Goal: Transaction & Acquisition: Purchase product/service

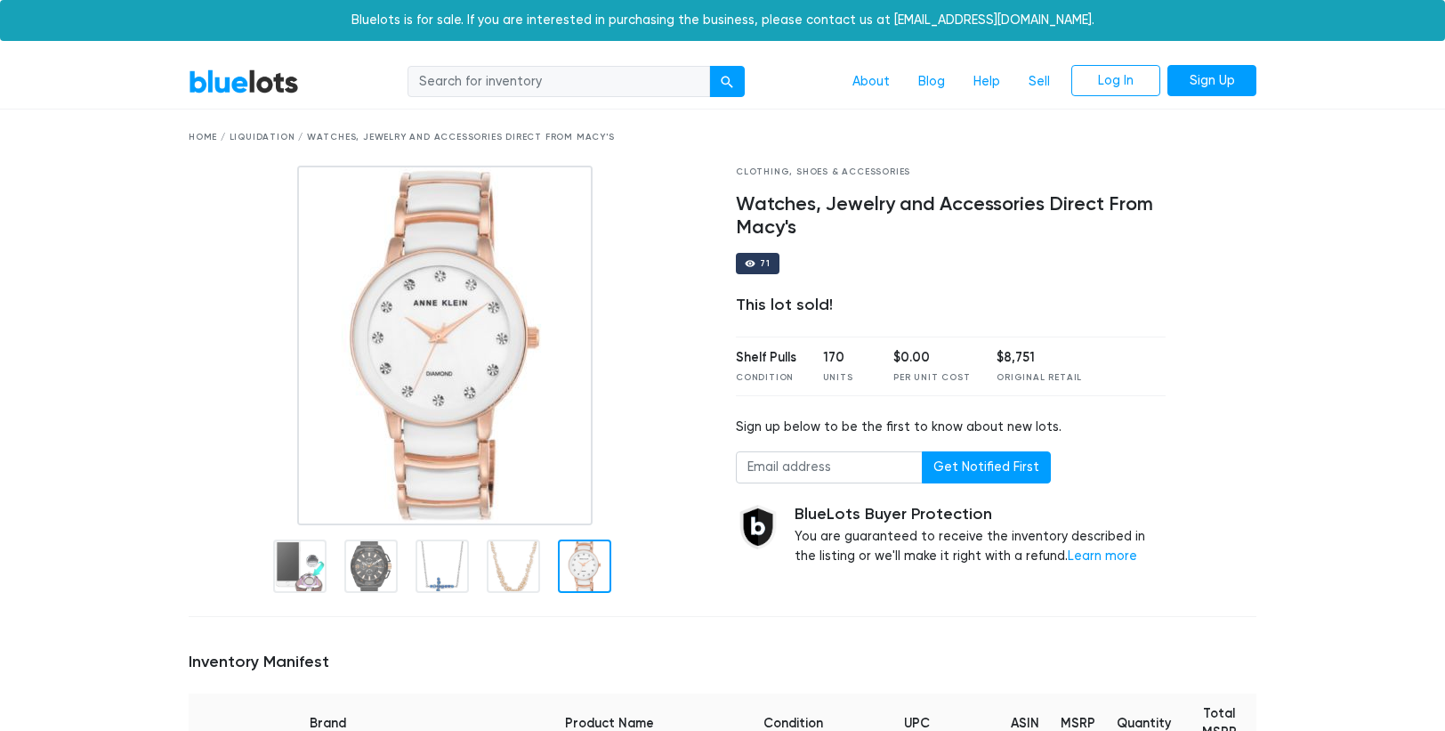
click at [577, 89] on input "search" at bounding box center [559, 82] width 303 height 32
type input "jewelry"
click at [721, 80] on div "submit" at bounding box center [727, 82] width 12 height 12
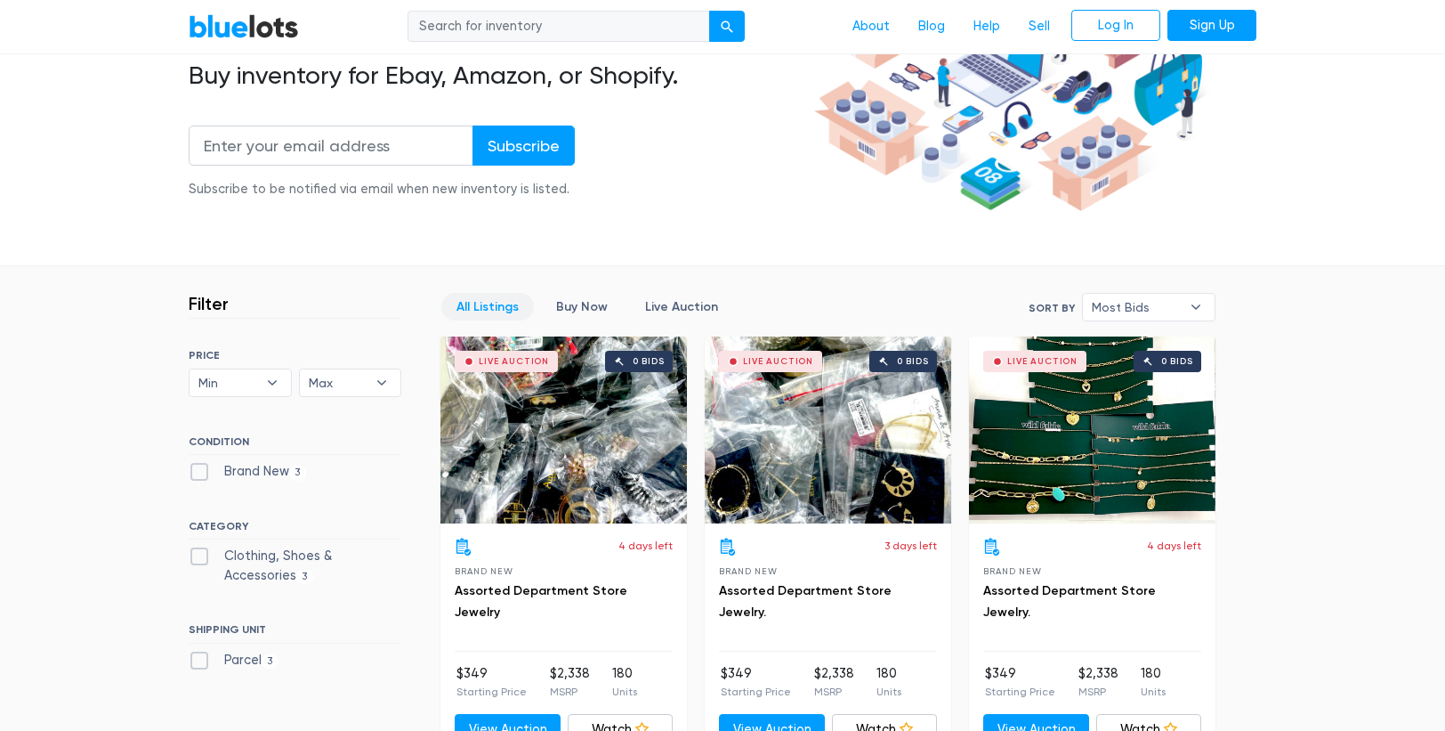
scroll to position [299, 0]
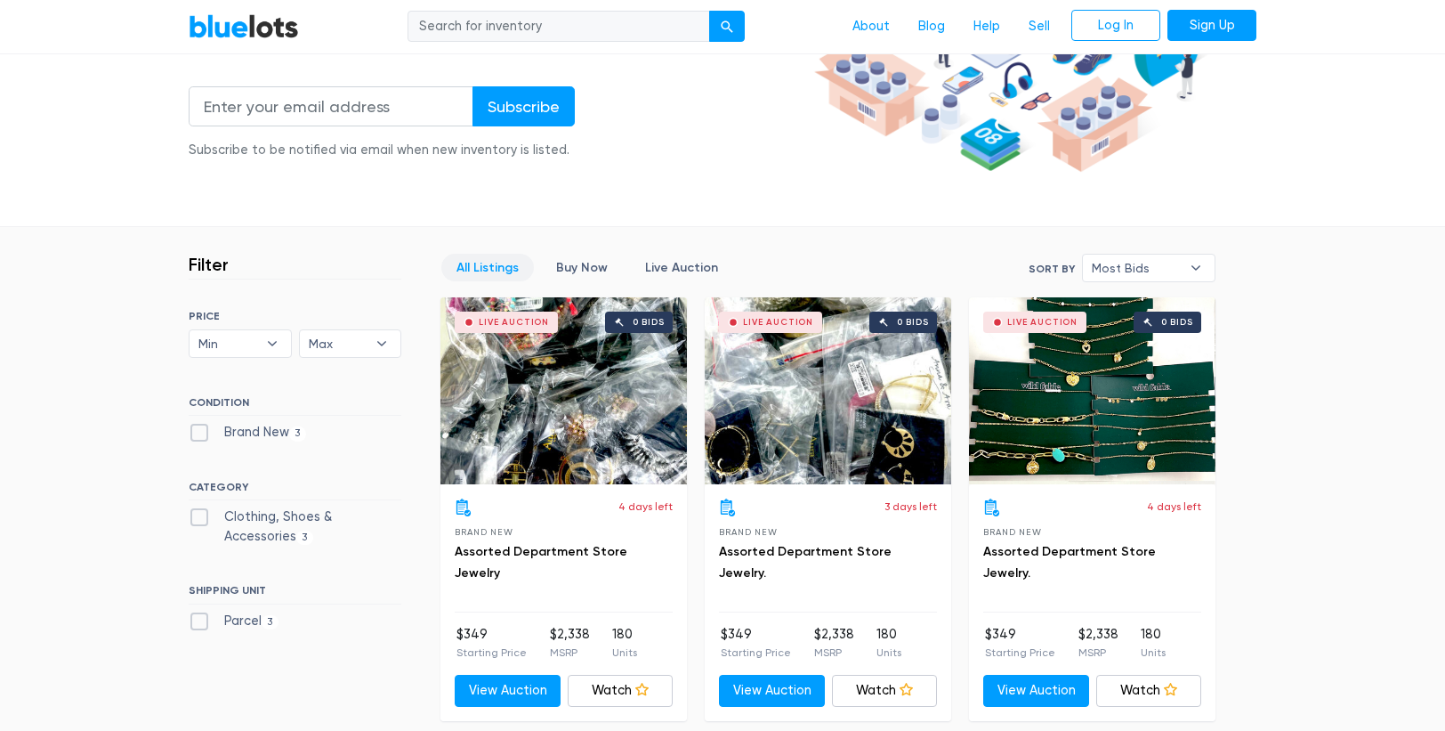
click at [593, 442] on div "Live Auction 0 bids" at bounding box center [563, 390] width 246 height 187
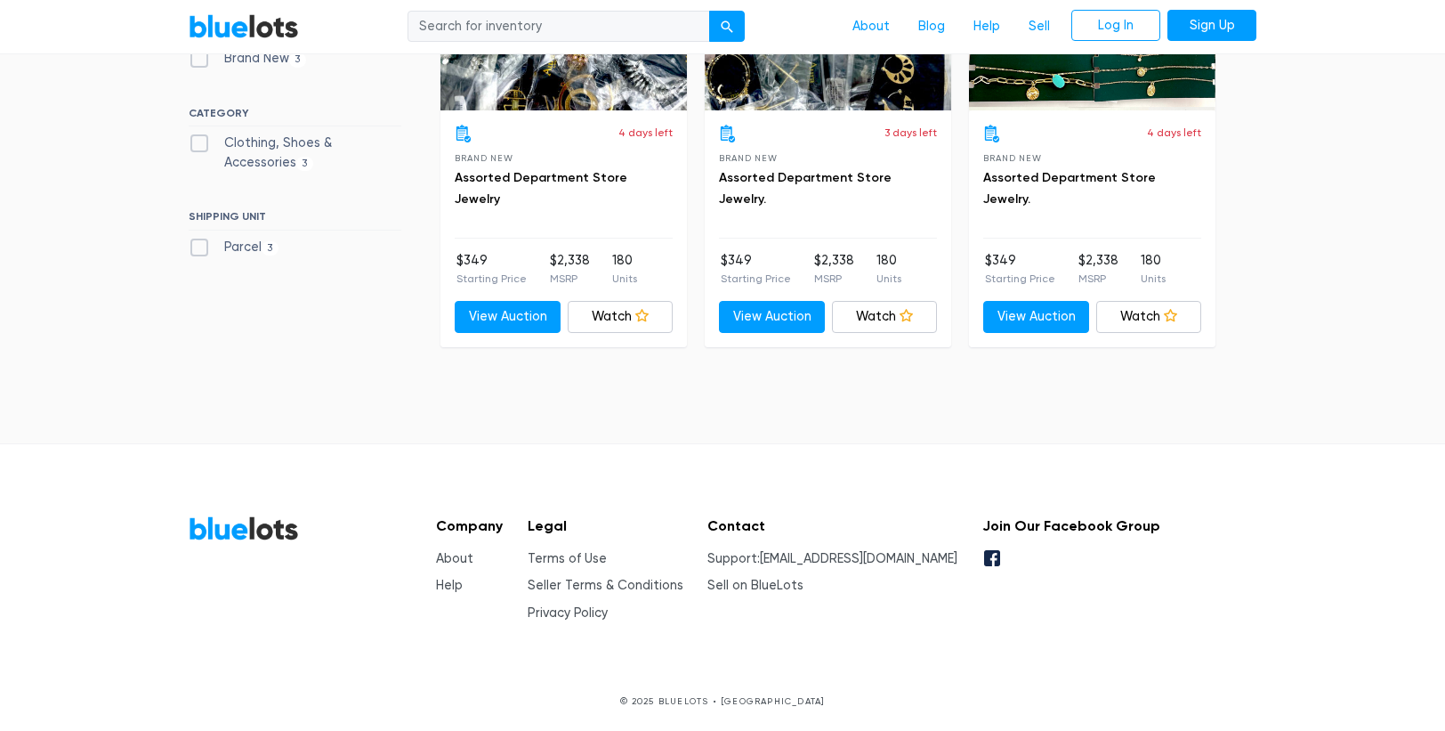
scroll to position [675, 0]
